Goal: Task Accomplishment & Management: Manage account settings

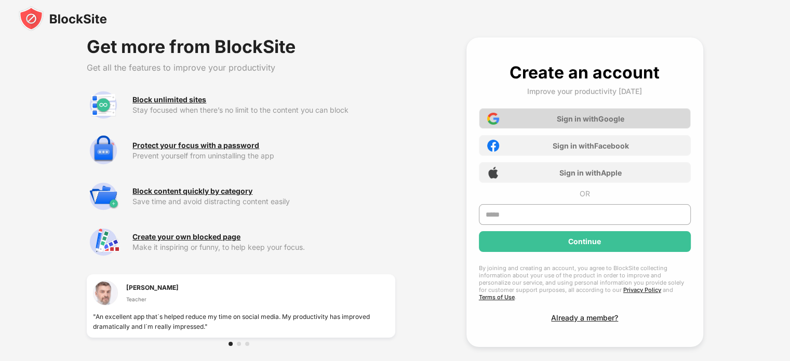
click at [513, 124] on div "Sign in with Google" at bounding box center [585, 118] width 212 height 21
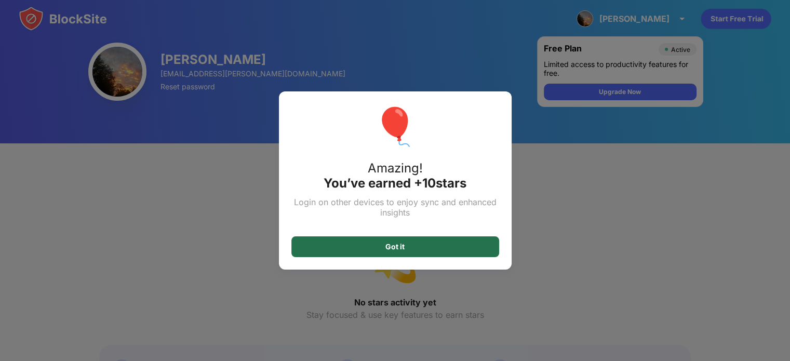
click at [468, 255] on div "Got it" at bounding box center [395, 246] width 208 height 21
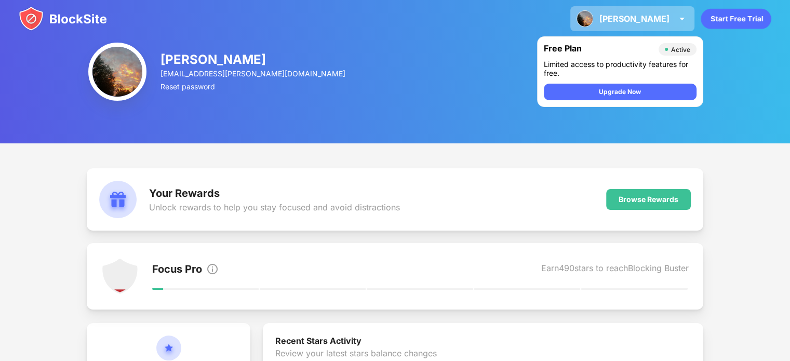
click at [675, 11] on div "[PERSON_NAME] View Account Insights Premium Rewards Settings Support Log Out" at bounding box center [632, 18] width 124 height 25
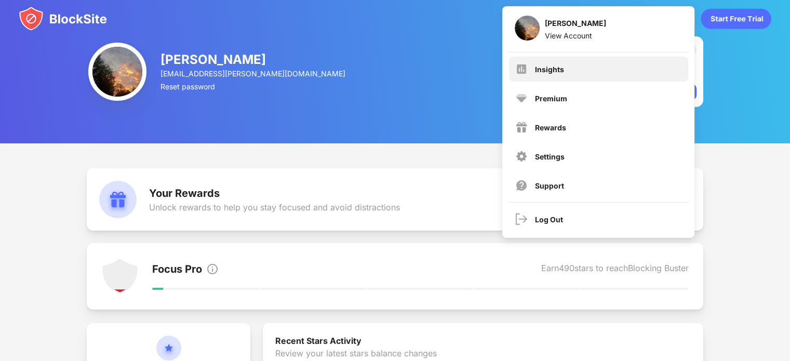
click at [598, 70] on div "Insights" at bounding box center [598, 69] width 179 height 25
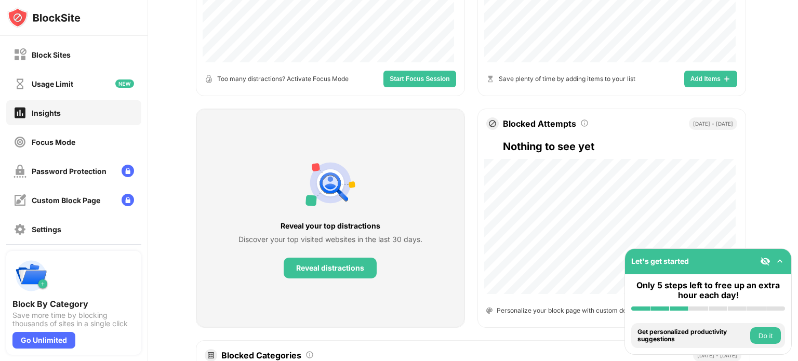
scroll to position [224, 0]
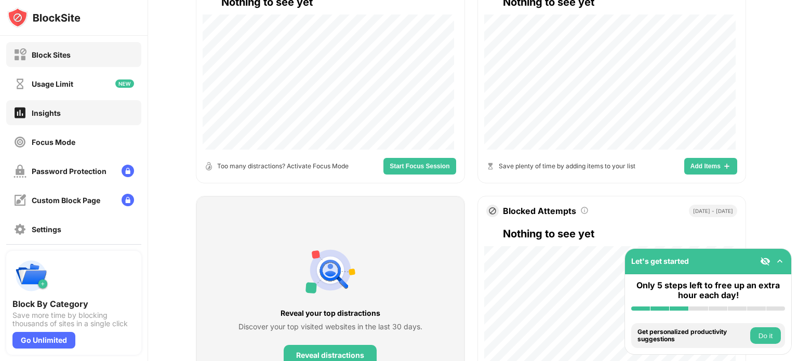
click at [71, 63] on div "Block Sites" at bounding box center [73, 54] width 135 height 25
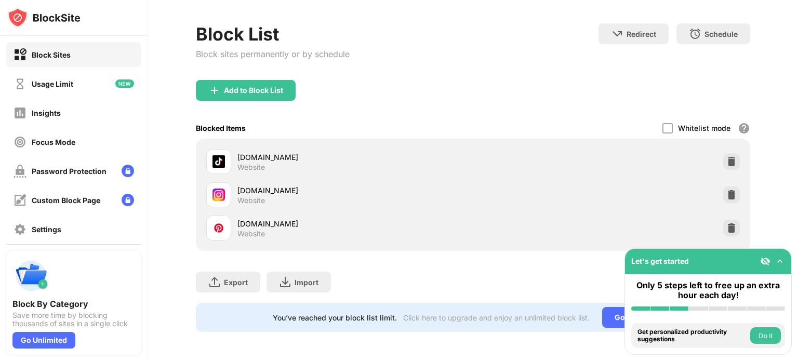
scroll to position [48, 0]
click at [726, 223] on img at bounding box center [731, 228] width 10 height 10
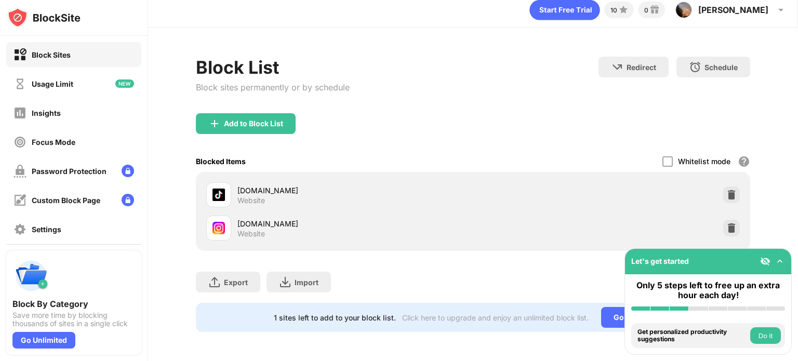
scroll to position [15, 0]
click at [598, 333] on div "Block List Block sites permanently or by schedule Redirect Choose a site to be …" at bounding box center [473, 194] width 650 height 333
click at [779, 262] on img at bounding box center [779, 261] width 10 height 10
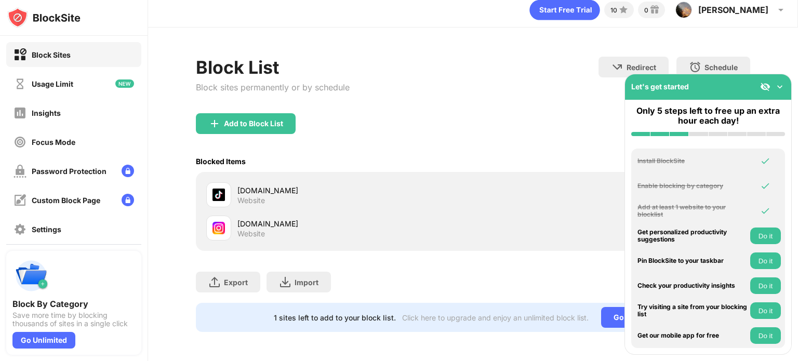
click at [777, 85] on img at bounding box center [779, 87] width 10 height 10
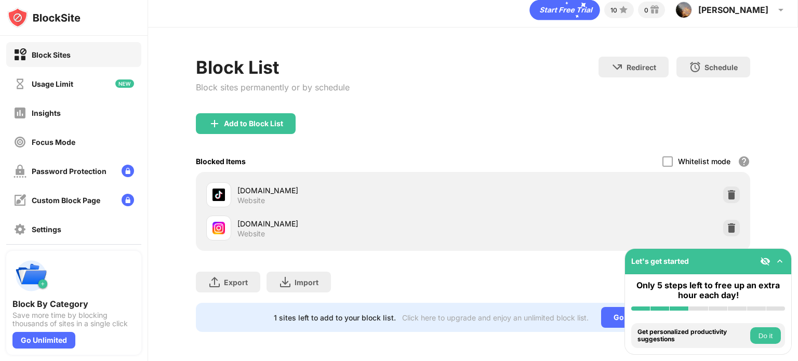
scroll to position [0, 0]
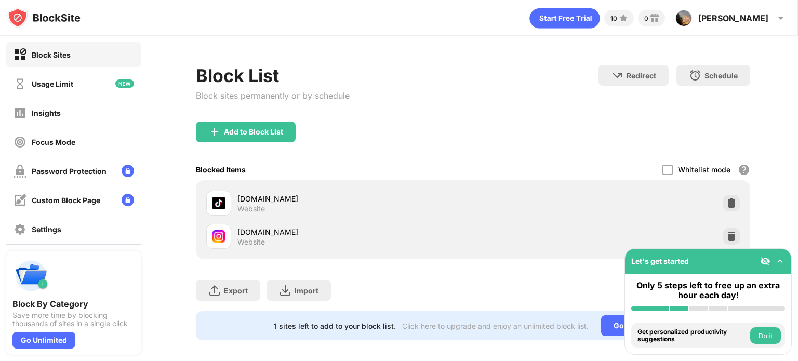
click at [52, 14] on img at bounding box center [43, 17] width 73 height 21
click at [58, 29] on div at bounding box center [74, 18] width 148 height 36
click at [58, 85] on div "Usage Limit" at bounding box center [53, 83] width 42 height 9
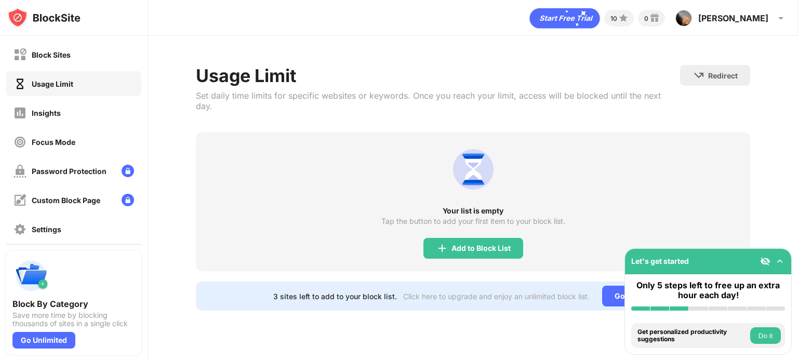
click at [62, 26] on img at bounding box center [43, 17] width 73 height 21
click at [65, 55] on div "Block Sites" at bounding box center [51, 54] width 39 height 9
